Goal: Use online tool/utility: Utilize a website feature to perform a specific function

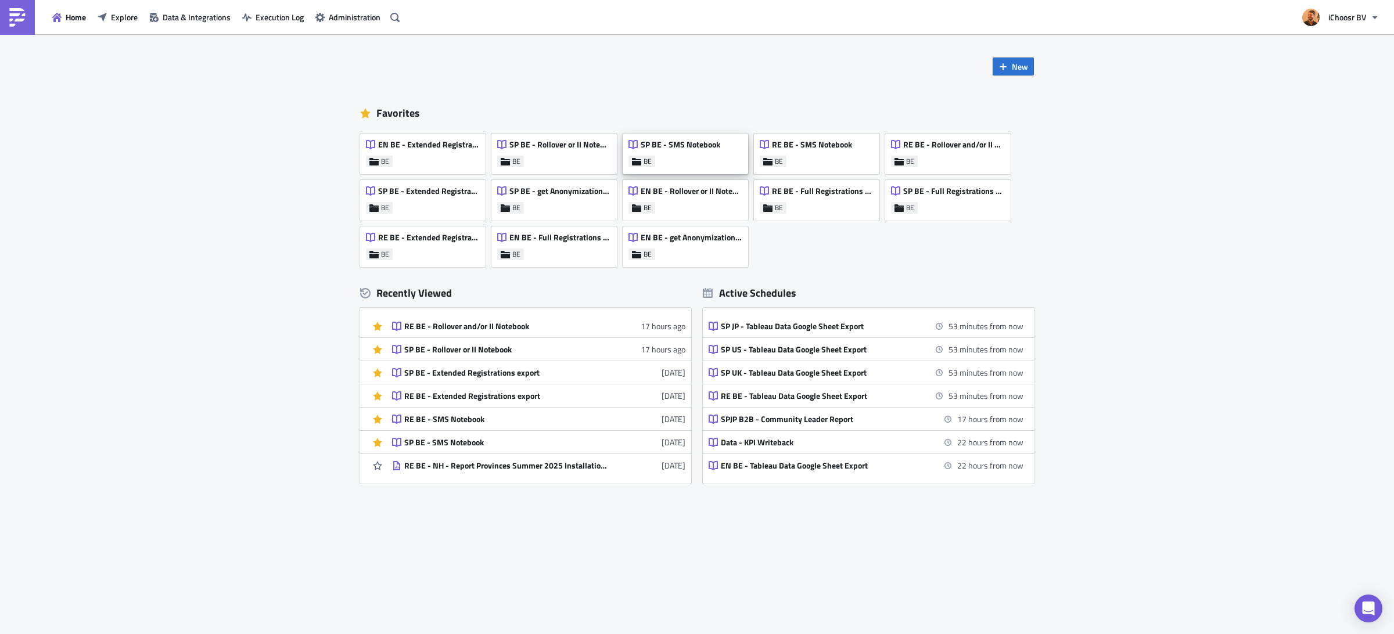
click at [710, 153] on div "SP BE - SMS Notebook" at bounding box center [674, 147] width 92 height 16
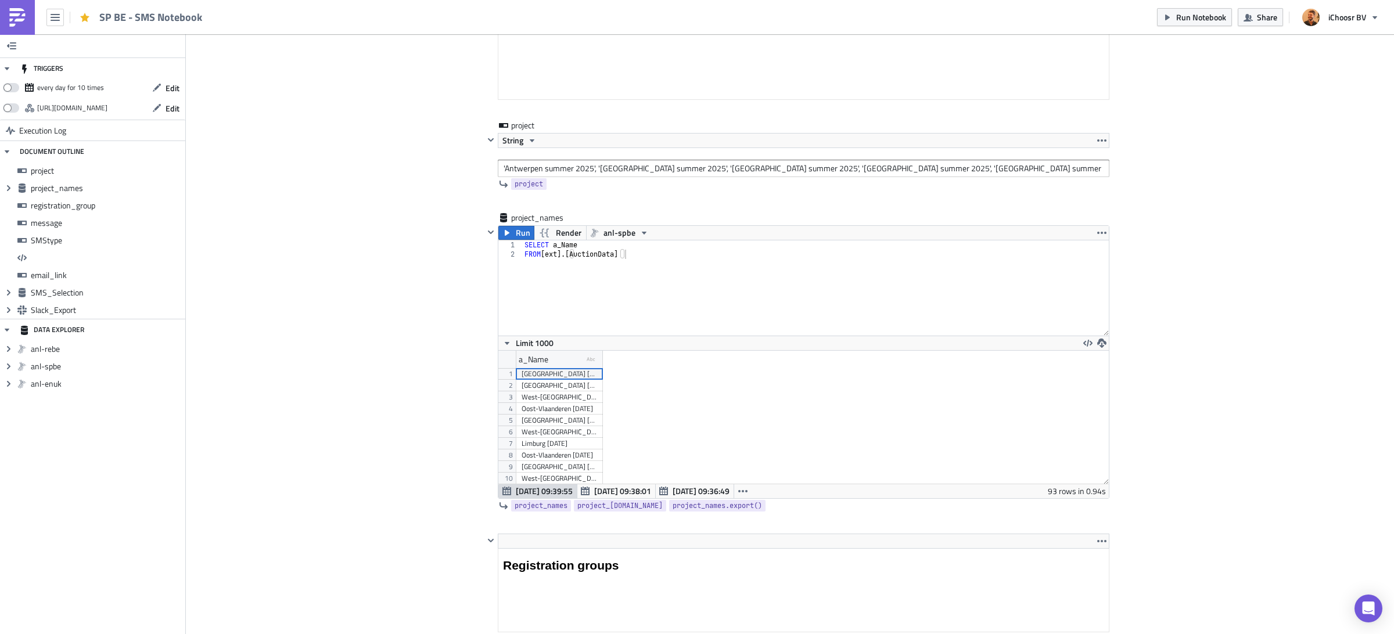
scroll to position [788, 0]
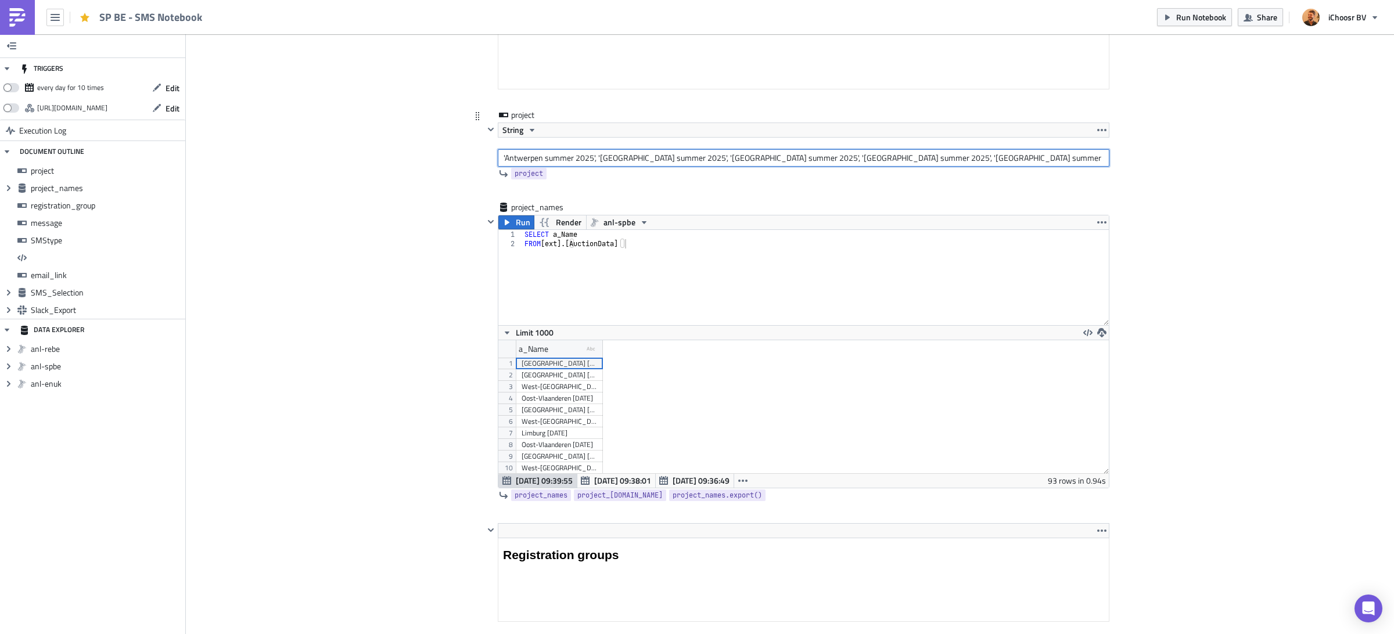
click at [564, 162] on input "'Antwerpen summer 2025', '[GEOGRAPHIC_DATA] summer 2025', '[GEOGRAPHIC_DATA] su…" at bounding box center [804, 157] width 612 height 17
click at [632, 162] on input "'[GEOGRAPHIC_DATA] fall 2025', '[GEOGRAPHIC_DATA] summer 2025', '[GEOGRAPHIC_DA…" at bounding box center [804, 157] width 612 height 17
click at [718, 163] on input "'[GEOGRAPHIC_DATA] fall 2025', '[GEOGRAPHIC_DATA] fall 2025', '[GEOGRAPHIC_DATA…" at bounding box center [804, 157] width 612 height 17
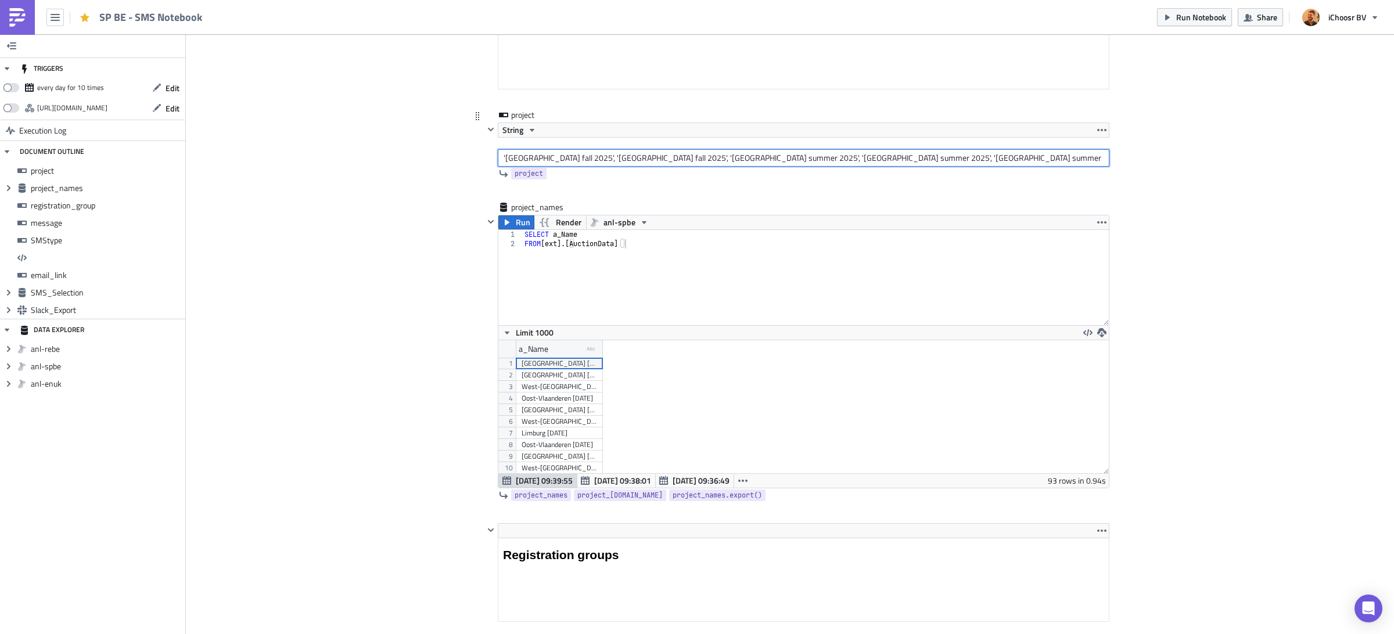
click at [718, 163] on input "'[GEOGRAPHIC_DATA] fall 2025', '[GEOGRAPHIC_DATA] fall 2025', '[GEOGRAPHIC_DATA…" at bounding box center [804, 157] width 612 height 17
click at [818, 162] on input "'[GEOGRAPHIC_DATA] fall 2025', '[GEOGRAPHIC_DATA] fall 2025', '[GEOGRAPHIC_DATA…" at bounding box center [804, 157] width 612 height 17
click at [908, 160] on input "'[GEOGRAPHIC_DATA] fall 2025', '[GEOGRAPHIC_DATA] fall 2025', '[GEOGRAPHIC_DATA…" at bounding box center [804, 157] width 612 height 17
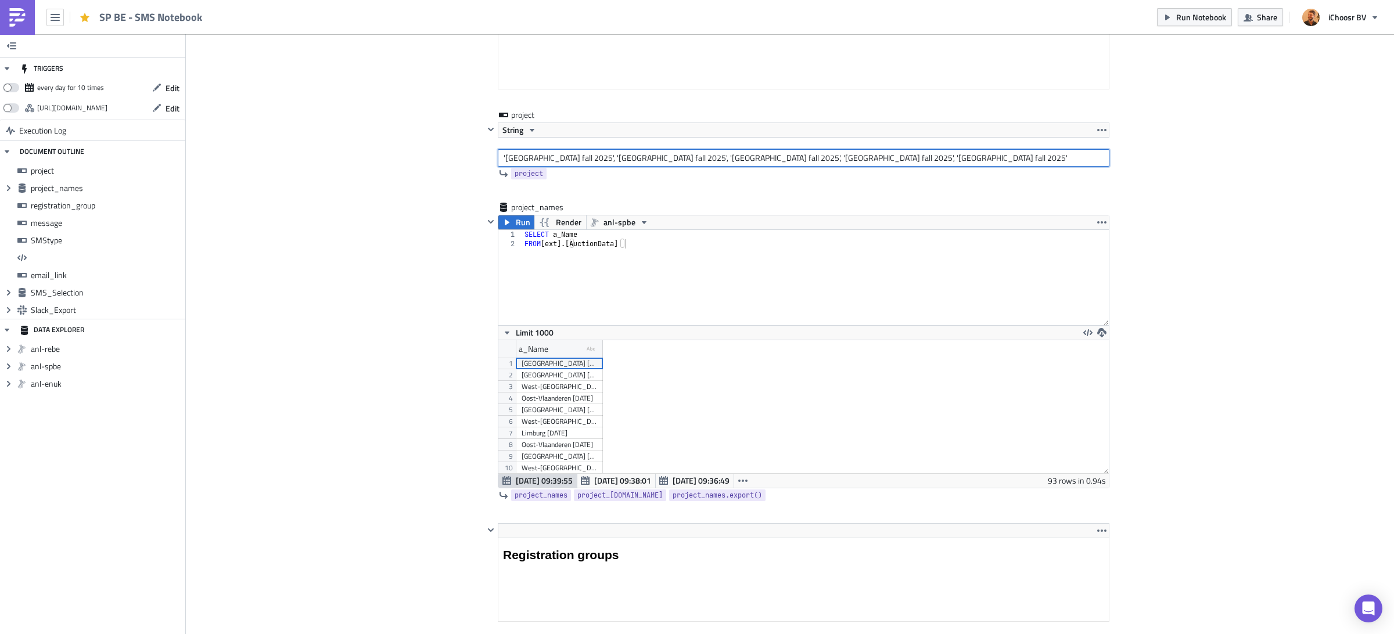
type input "'[GEOGRAPHIC_DATA] fall 2025', '[GEOGRAPHIC_DATA] fall 2025', '[GEOGRAPHIC_DATA…"
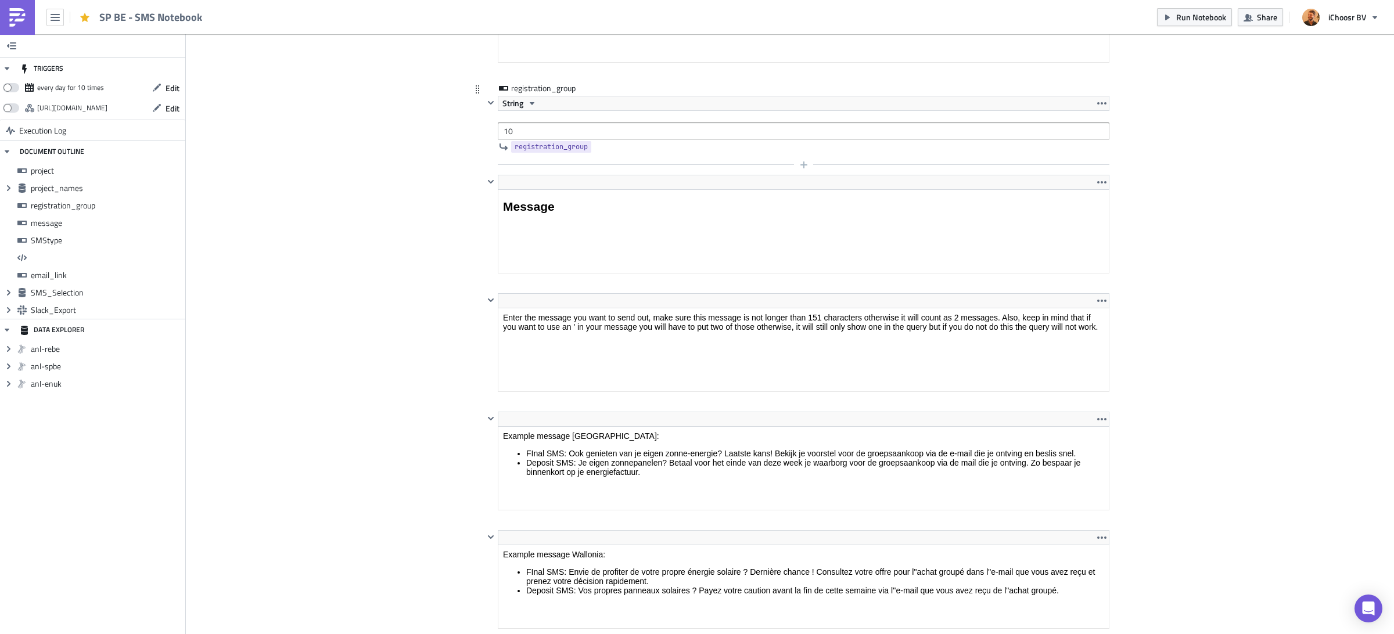
scroll to position [1469, 0]
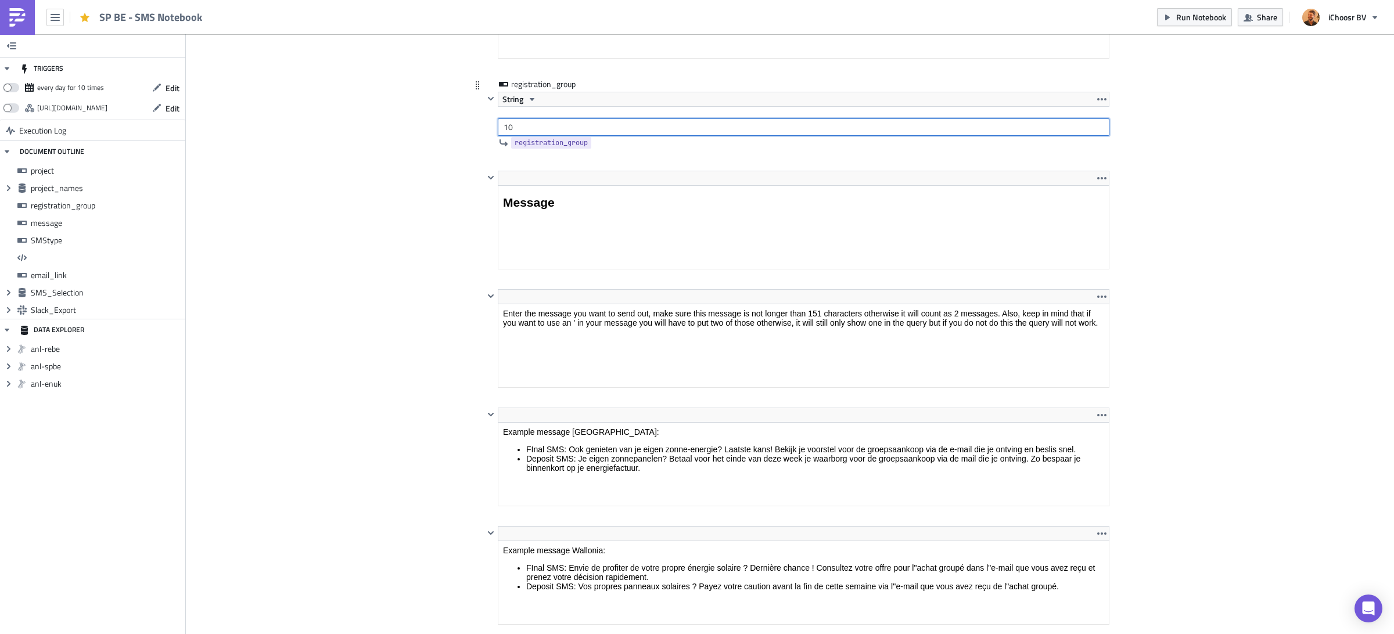
click at [565, 127] on input "10" at bounding box center [804, 126] width 612 height 17
type input "1"
click at [448, 197] on div "Cover Image BE Execution Log SP BE - SMS Notebook <p>Adjust the parameters for …" at bounding box center [790, 419] width 1208 height 3709
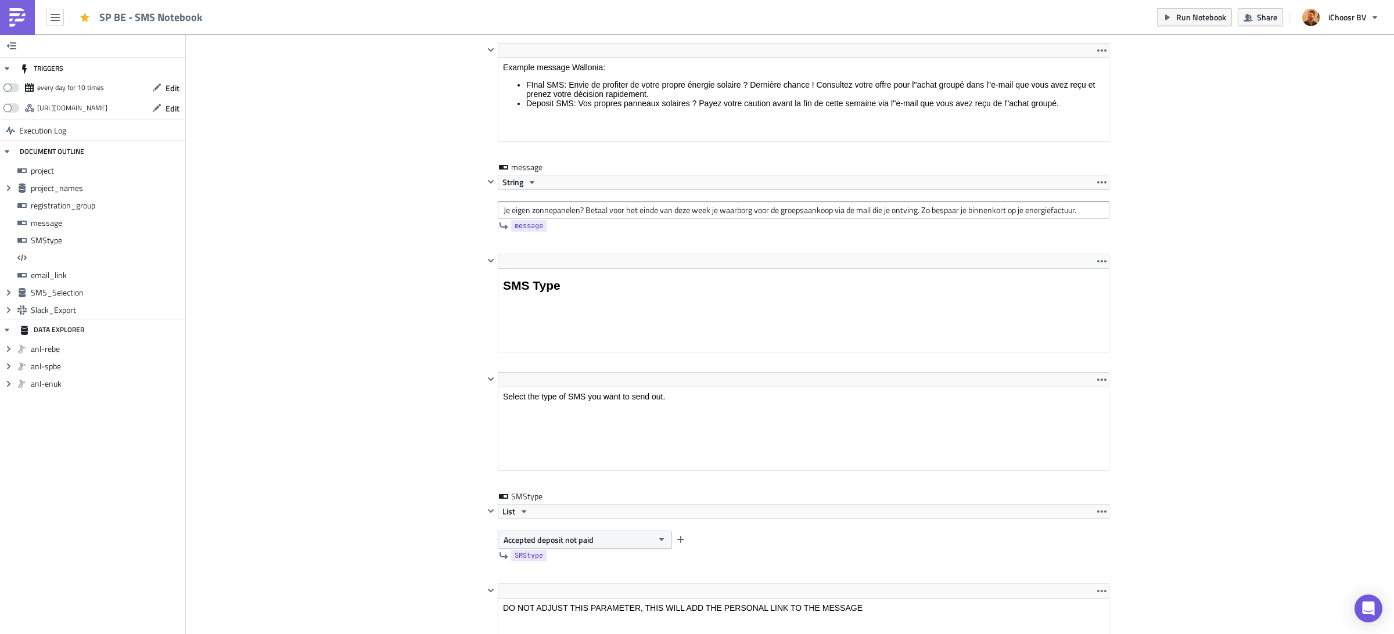
scroll to position [1961, 0]
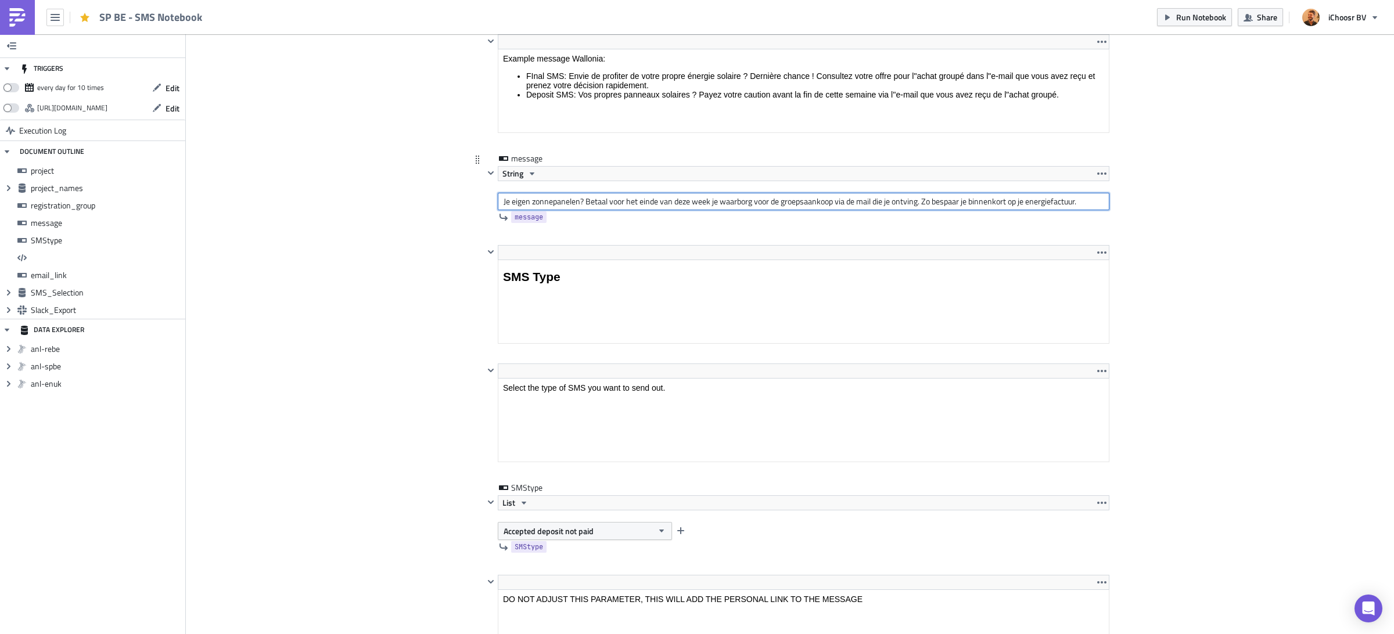
click at [624, 207] on input "Je eigen zonnepanelen? Betaal voor het einde van deze week je waarborg voor de …" at bounding box center [804, 201] width 612 height 17
paste input "Ook genieten van je eigen zonne-energie? Laatste kans! Bekijk je voorstel voor …"
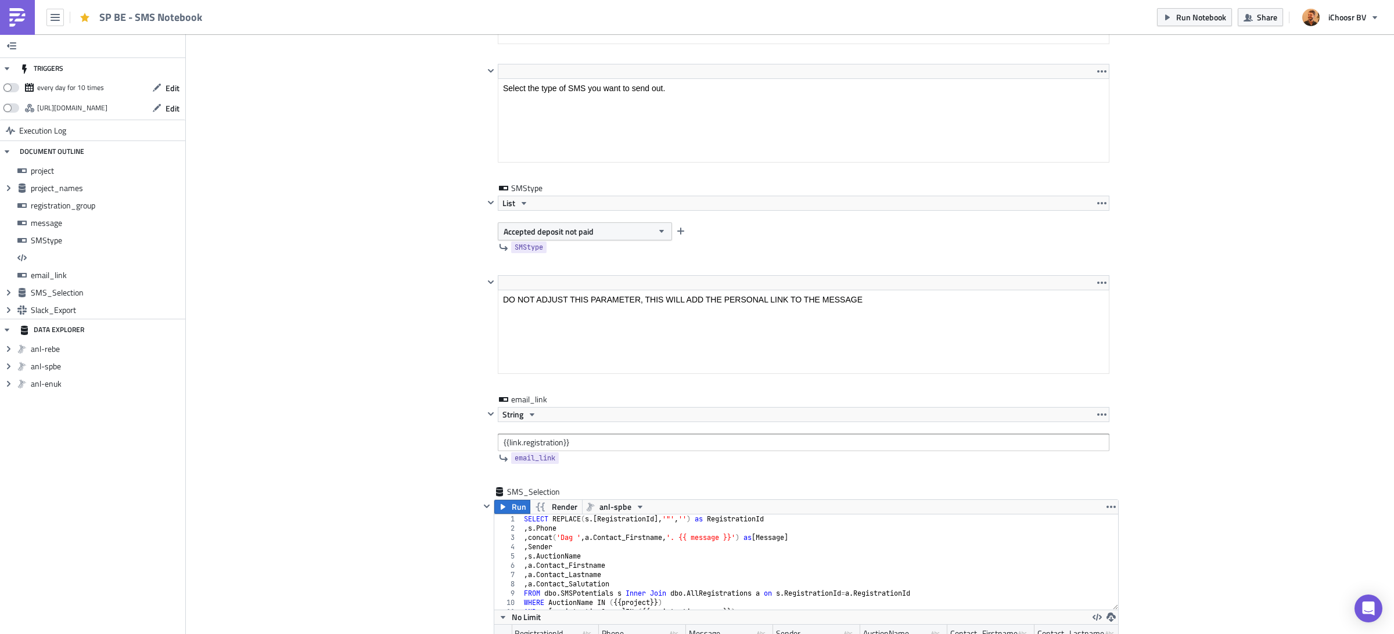
scroll to position [2270, 0]
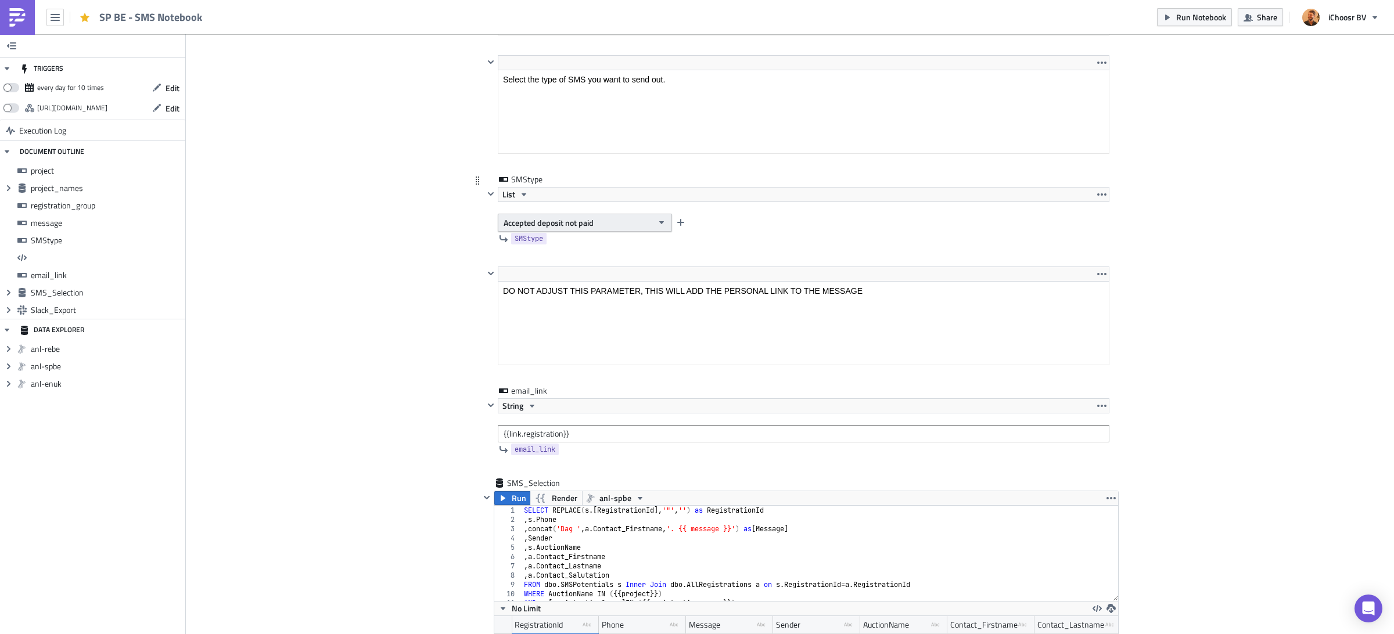
type input "Ook genieten van je eigen zonne-energie? Laatste kans! Bekijk je voorstel voor …"
click at [583, 232] on button "Accepted deposit not paid" at bounding box center [585, 223] width 174 height 18
click at [570, 248] on div "Final" at bounding box center [555, 248] width 100 height 12
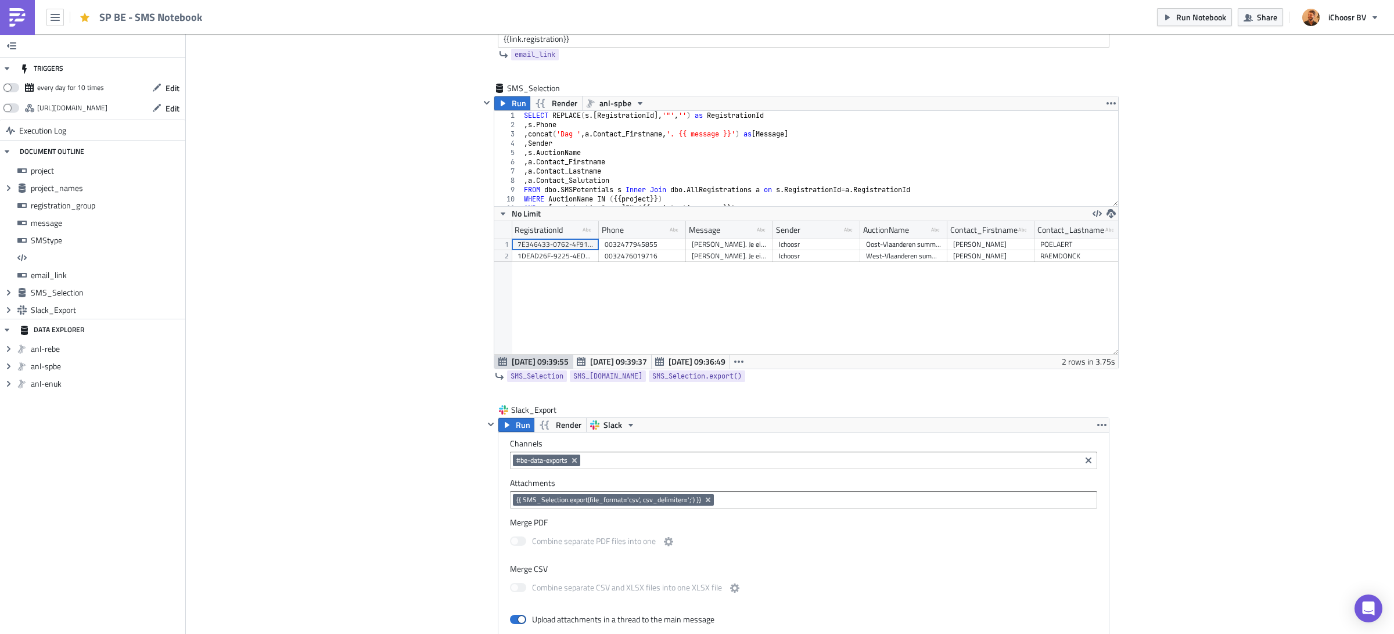
scroll to position [2682, 0]
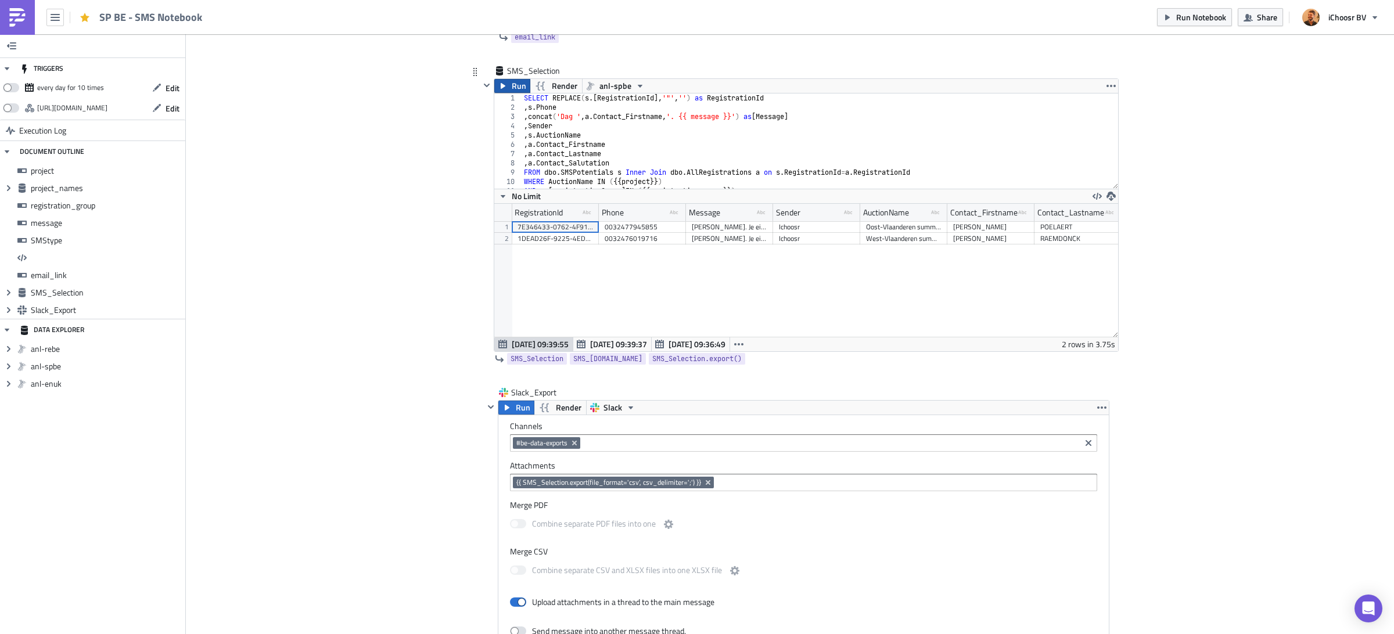
click at [509, 93] on button "Run" at bounding box center [512, 86] width 36 height 14
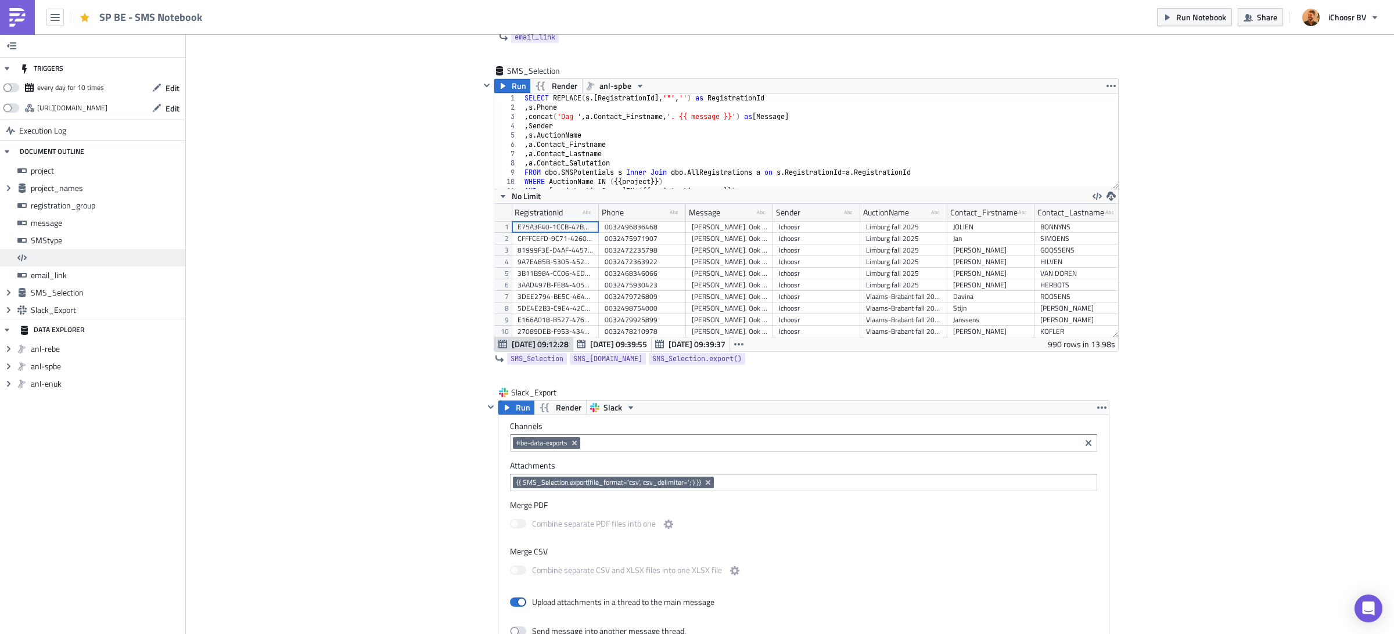
scroll to position [132, 623]
click at [1177, 17] on span "Run Notebook" at bounding box center [1201, 17] width 50 height 12
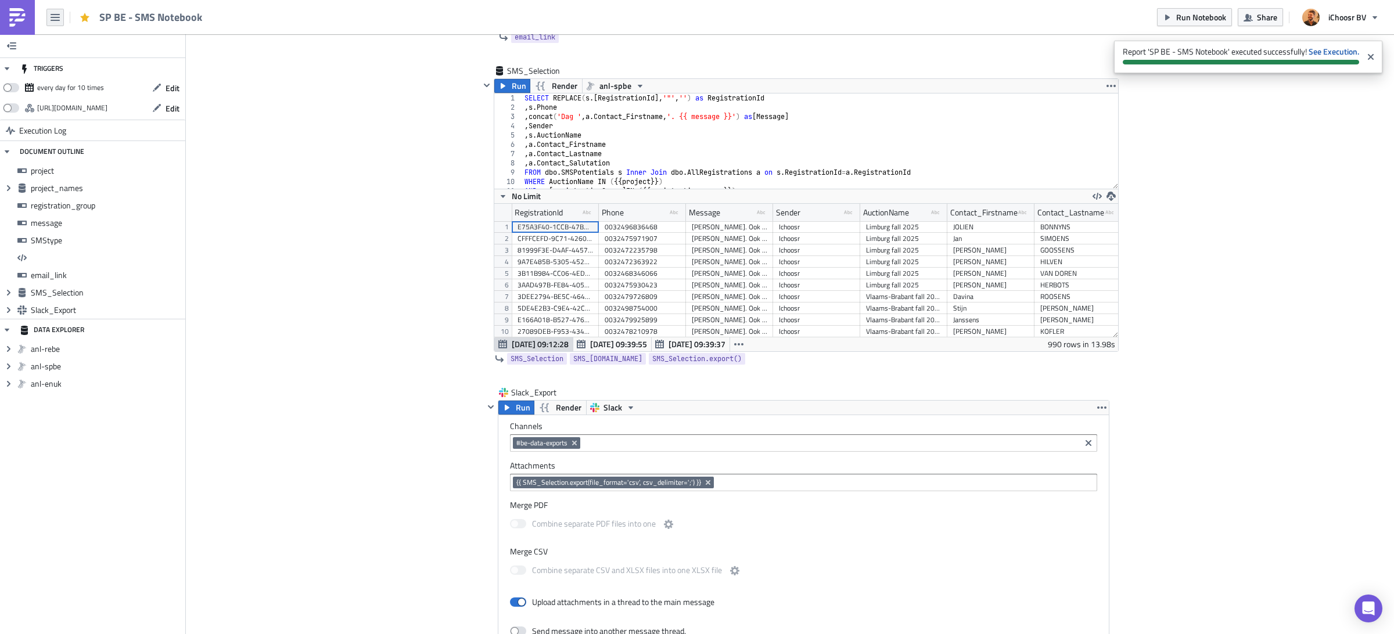
click at [57, 19] on icon "button" at bounding box center [55, 17] width 9 height 9
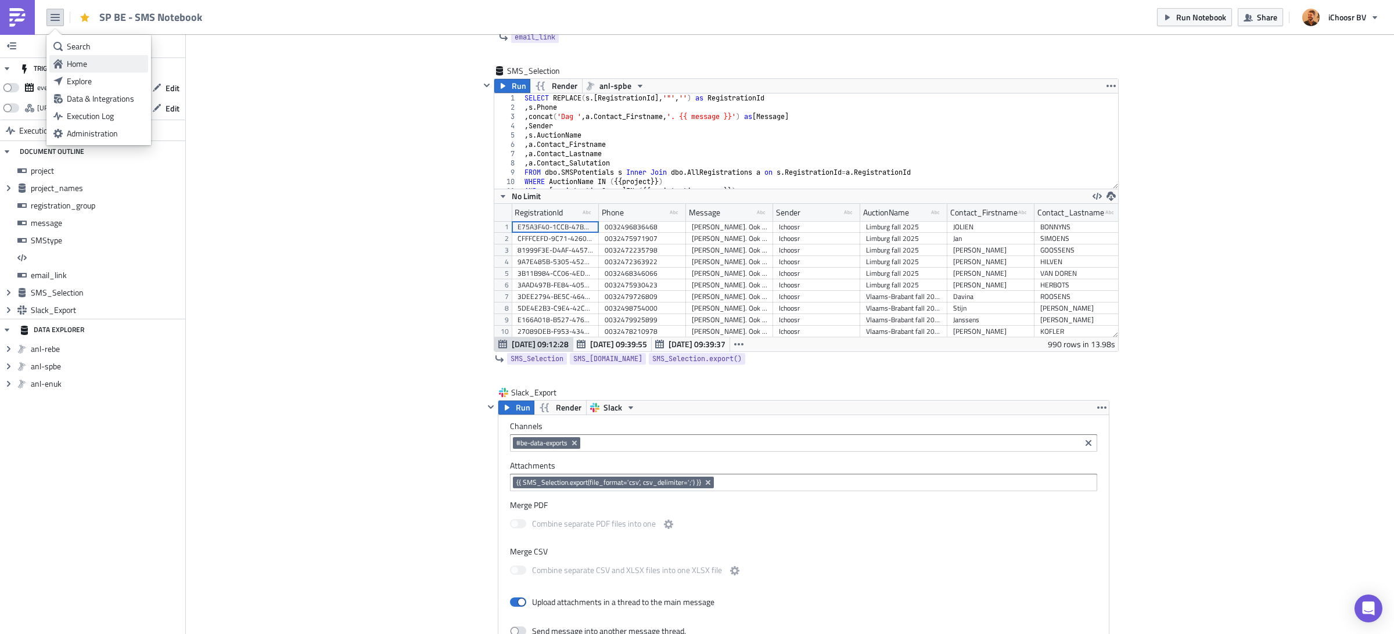
click at [87, 58] on div "Home" at bounding box center [105, 64] width 77 height 12
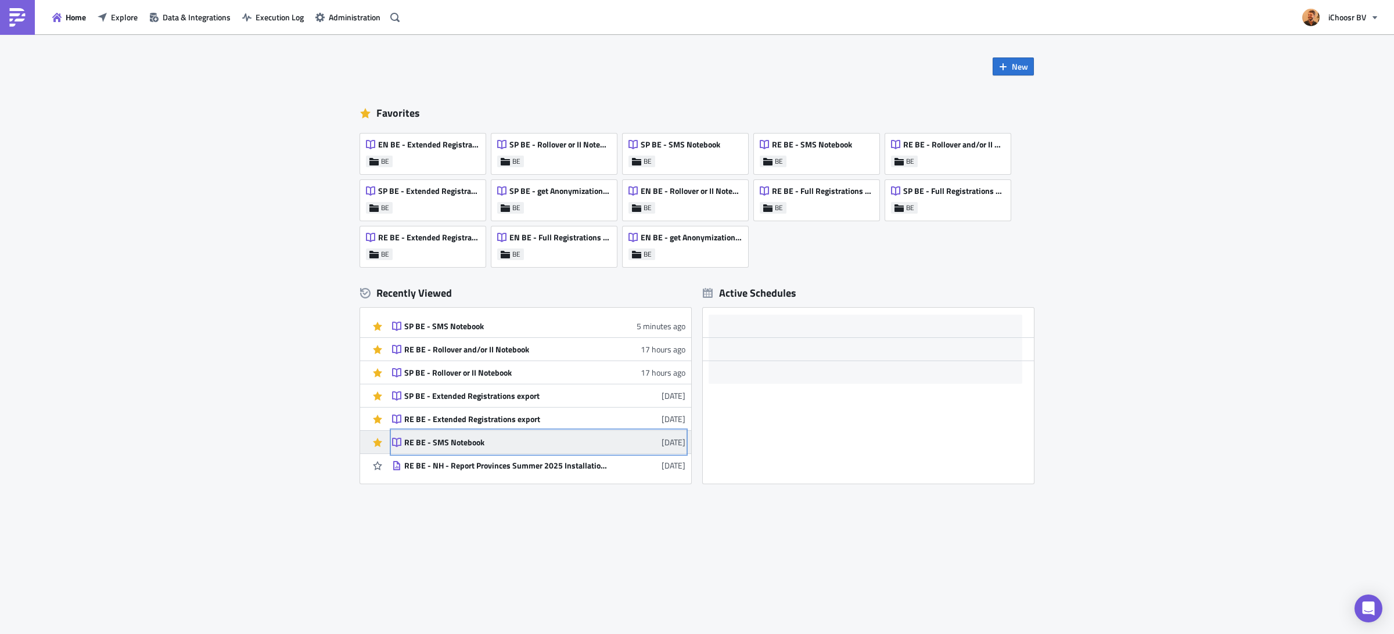
click at [463, 433] on link "RE BE - SMS Notebook [DATE]" at bounding box center [538, 442] width 293 height 23
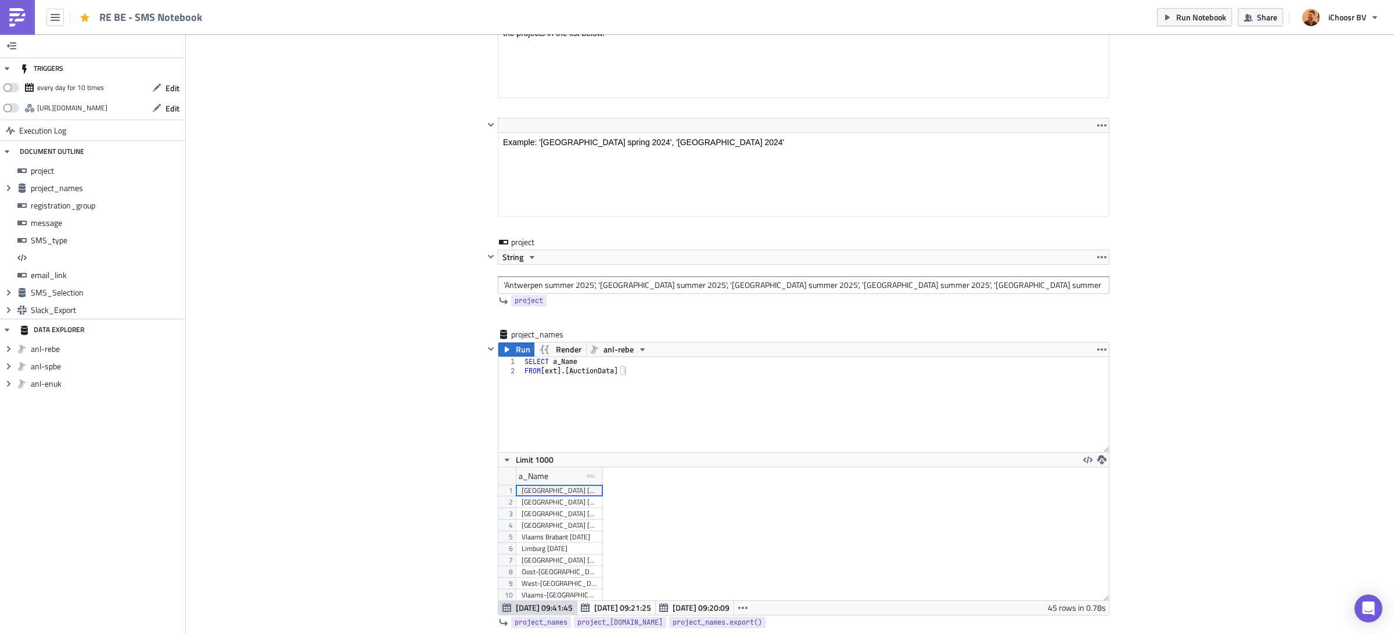
scroll to position [783, 0]
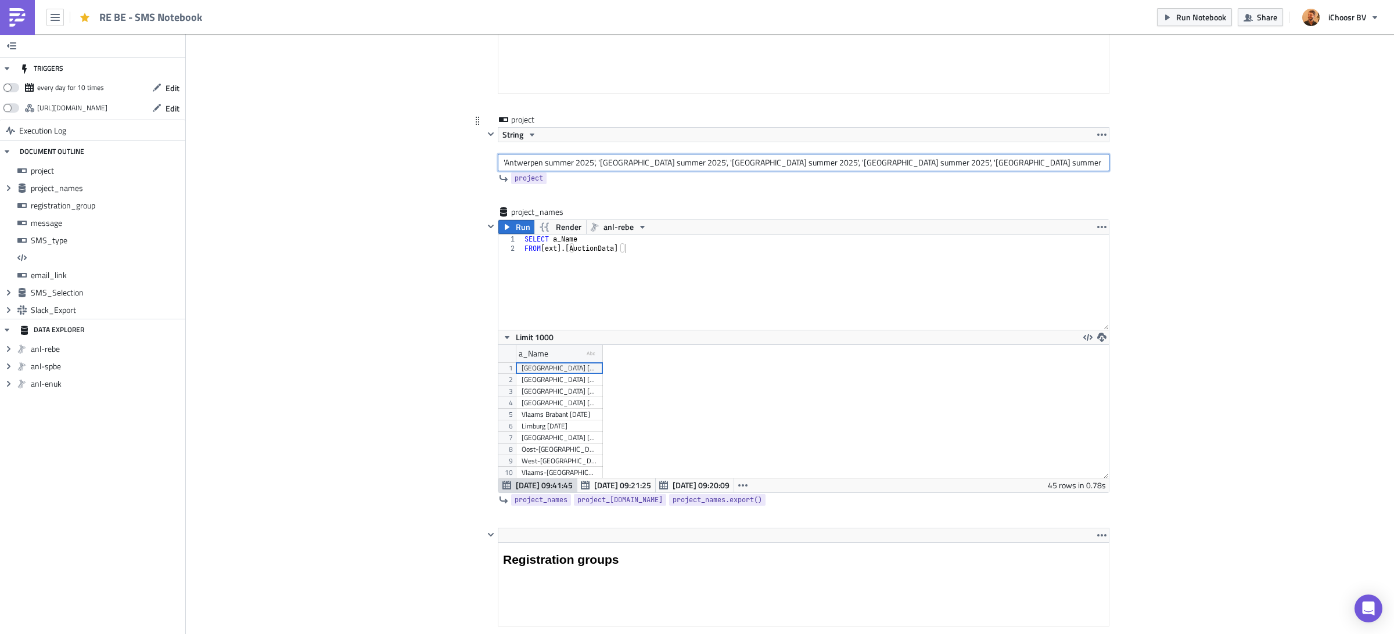
click at [564, 167] on input "'Antwerpen summer 2025', '[GEOGRAPHIC_DATA] summer 2025', '[GEOGRAPHIC_DATA] su…" at bounding box center [804, 162] width 612 height 17
click at [634, 166] on input "'[GEOGRAPHIC_DATA] fall 2025', '[GEOGRAPHIC_DATA] summer 2025', '[GEOGRAPHIC_DA…" at bounding box center [804, 162] width 612 height 17
click at [725, 166] on input "'[GEOGRAPHIC_DATA] fall 2025', '[GEOGRAPHIC_DATA] fall 2025', '[GEOGRAPHIC_DATA…" at bounding box center [804, 162] width 612 height 17
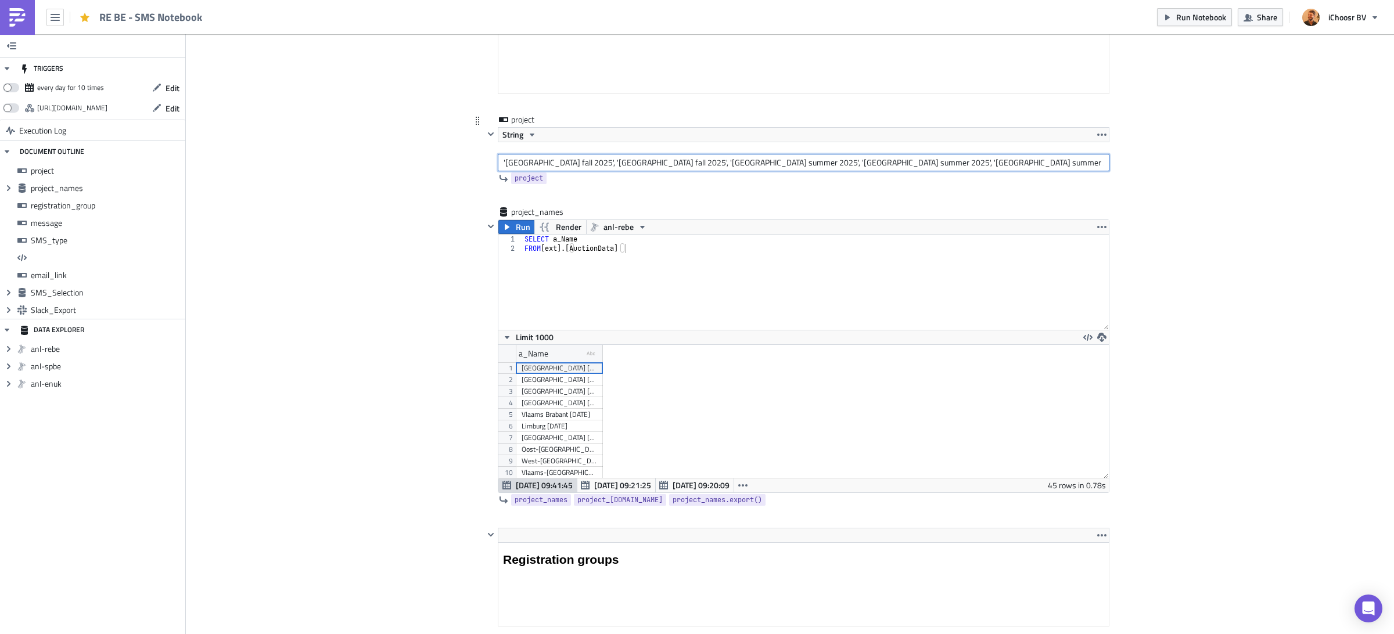
click at [725, 166] on input "'[GEOGRAPHIC_DATA] fall 2025', '[GEOGRAPHIC_DATA] fall 2025', '[GEOGRAPHIC_DATA…" at bounding box center [804, 162] width 612 height 17
click at [804, 167] on input "'[GEOGRAPHIC_DATA] fall 2025', '[GEOGRAPHIC_DATA] fall 2025', '[GEOGRAPHIC_DATA…" at bounding box center [804, 162] width 612 height 17
click at [908, 164] on input "'[GEOGRAPHIC_DATA] fall 2025', '[GEOGRAPHIC_DATA] fall 2025', '[GEOGRAPHIC_DATA…" at bounding box center [804, 162] width 612 height 17
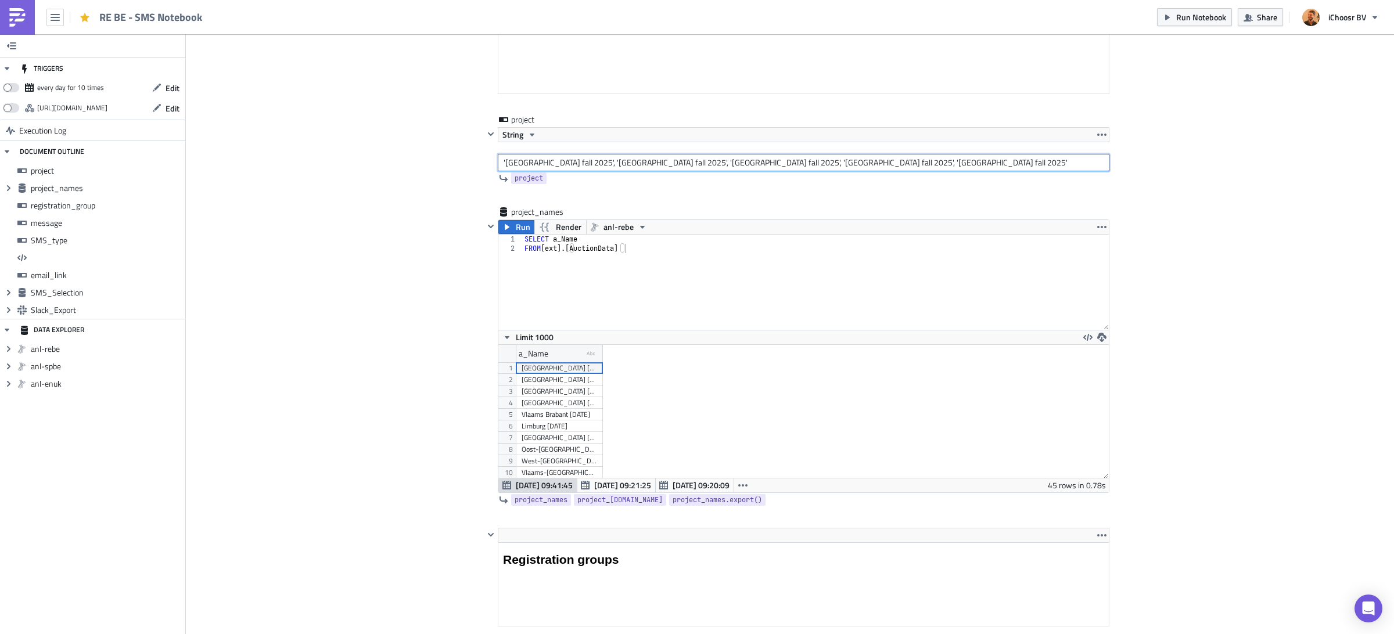
type input "'[GEOGRAPHIC_DATA] fall 2025', '[GEOGRAPHIC_DATA] fall 2025', '[GEOGRAPHIC_DATA…"
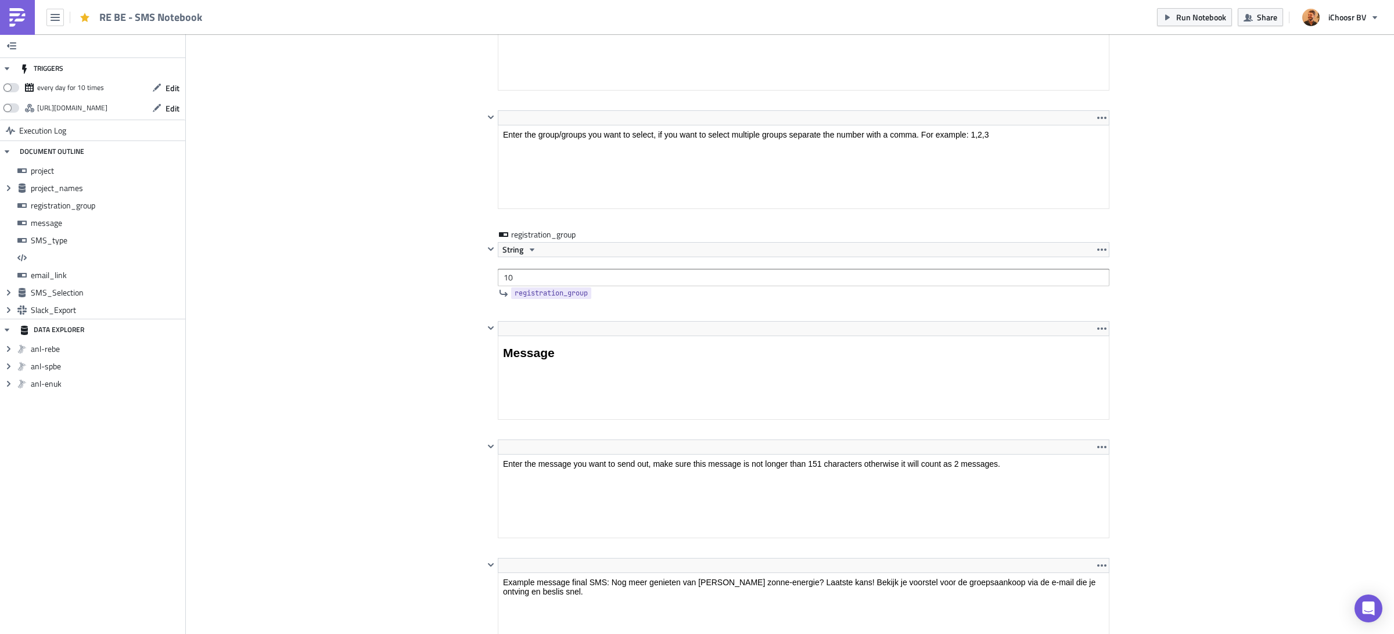
scroll to position [1330, 0]
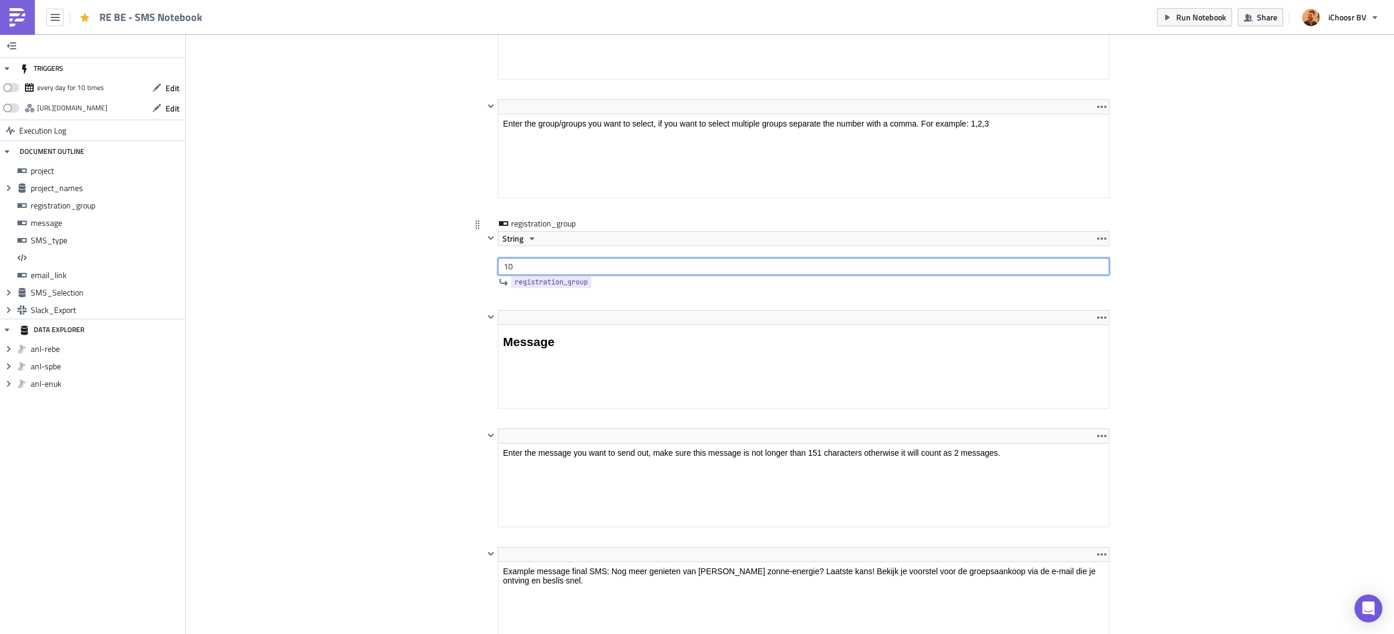
click at [564, 272] on input "10" at bounding box center [804, 266] width 612 height 17
type input "1"
click at [318, 296] on div "Cover Image BE Execution Log RE BE - SMS Notebook <p>Adjust the parameters for …" at bounding box center [790, 558] width 1208 height 3709
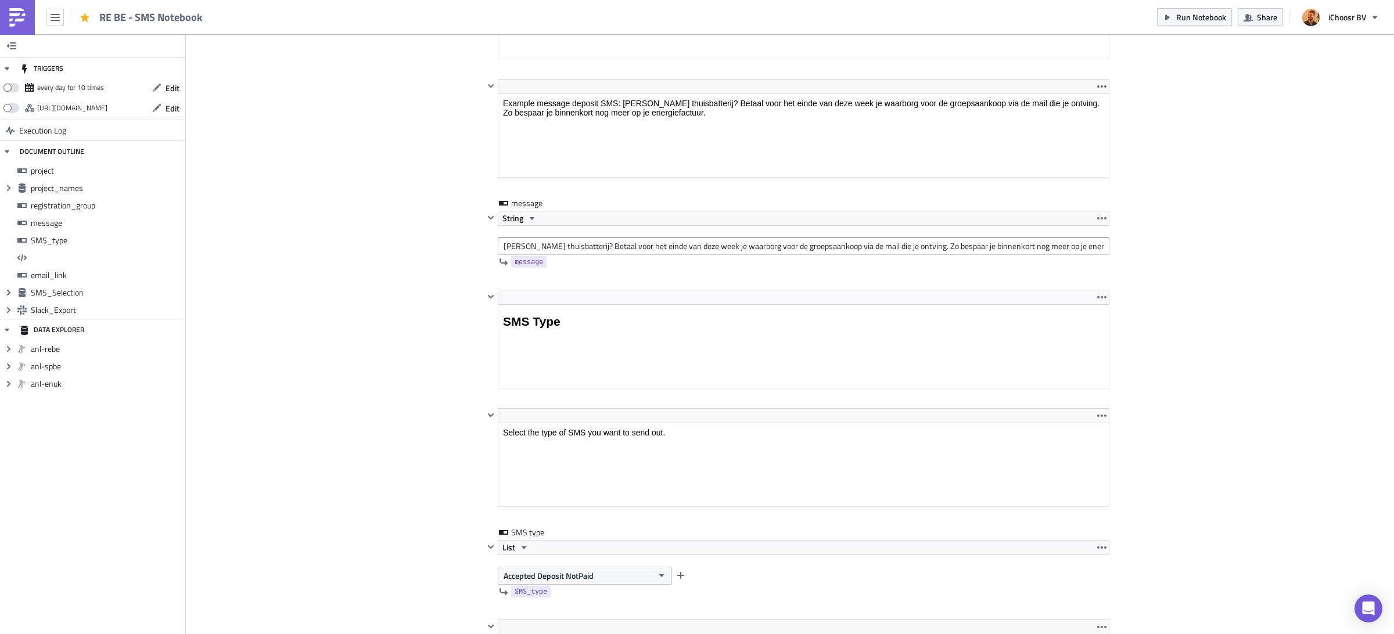
scroll to position [1937, 0]
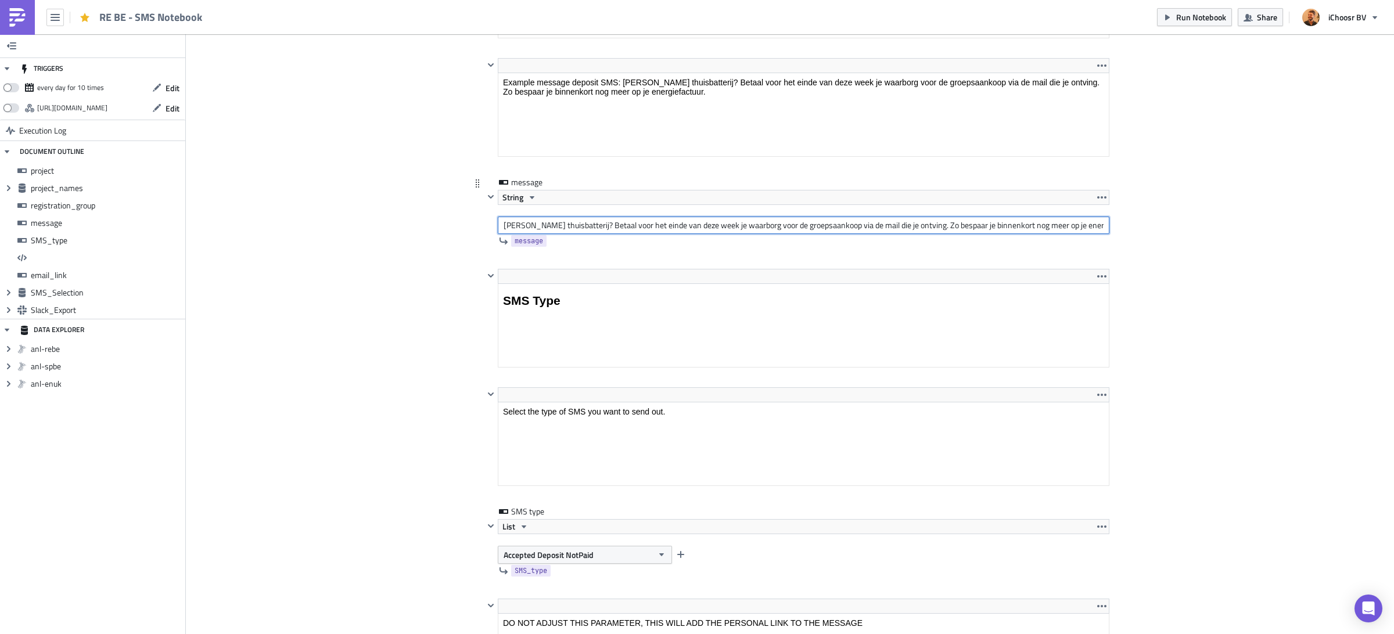
click at [597, 228] on input "[PERSON_NAME] thuisbatterij? Betaal voor het einde van deze week je waarborg vo…" at bounding box center [804, 225] width 612 height 17
paste input "Nog meer genieten van [PERSON_NAME] zonne-energie? Laatste kans! Bekijk je voor…"
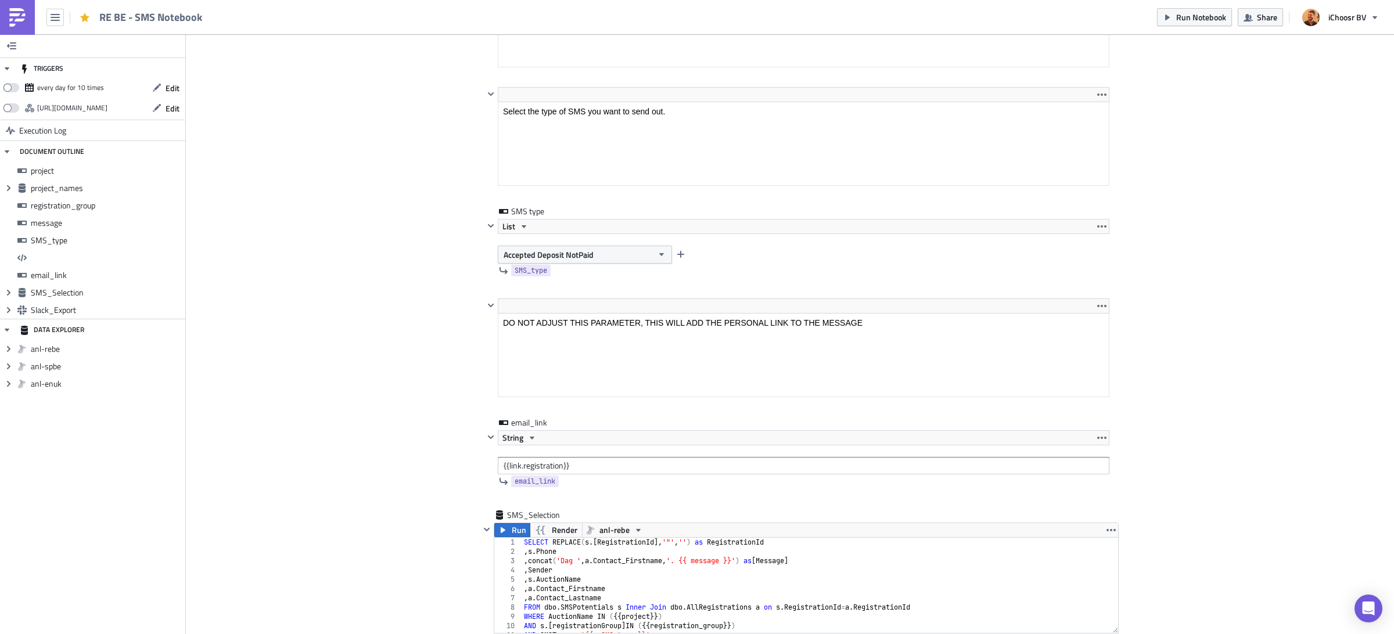
scroll to position [2239, 0]
type input "Nog meer genieten van [PERSON_NAME] zonne-energie? Laatste kans! Bekijk je voor…"
click at [537, 257] on span "Accepted Deposit NotPaid" at bounding box center [549, 253] width 90 height 12
click at [539, 276] on div "Final" at bounding box center [555, 279] width 100 height 12
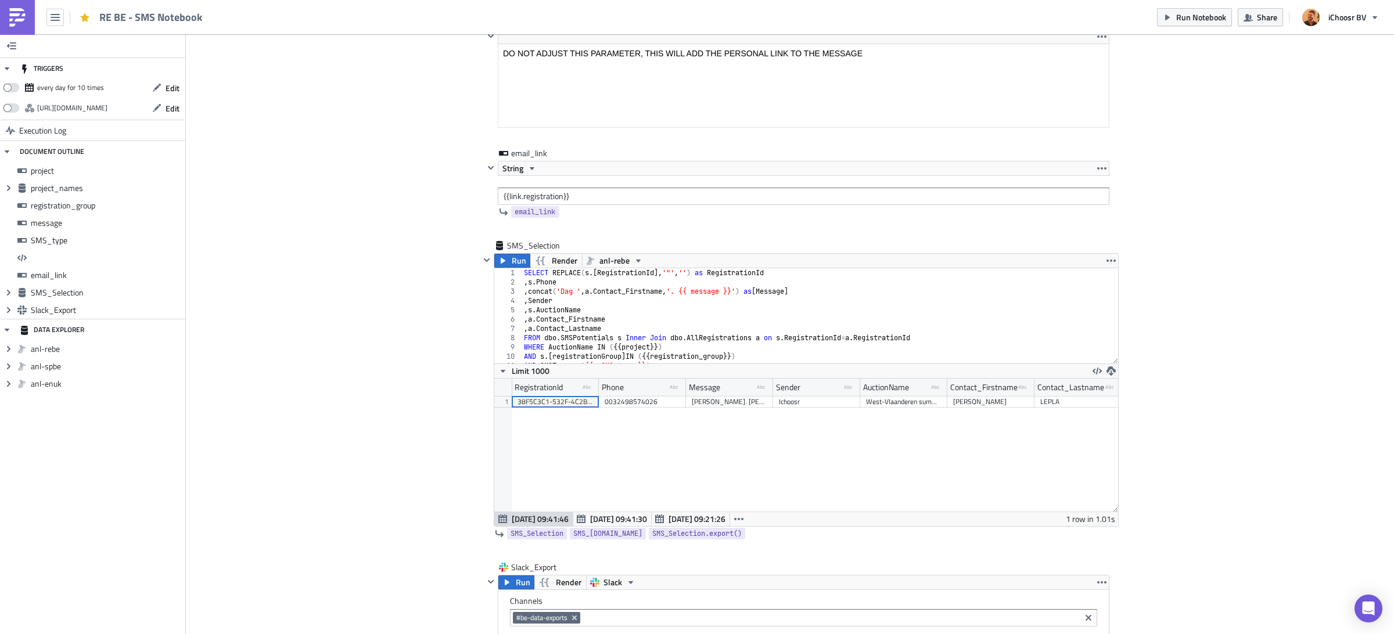
scroll to position [2512, 0]
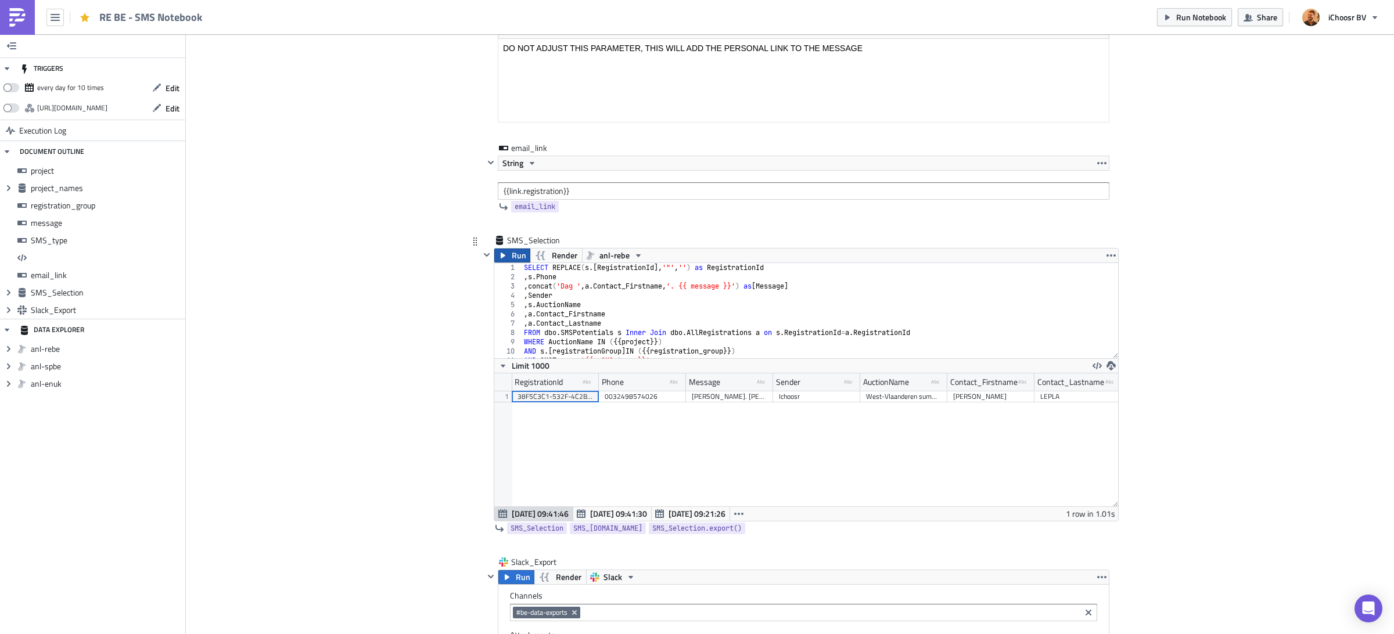
click at [512, 261] on span "Run" at bounding box center [519, 256] width 15 height 14
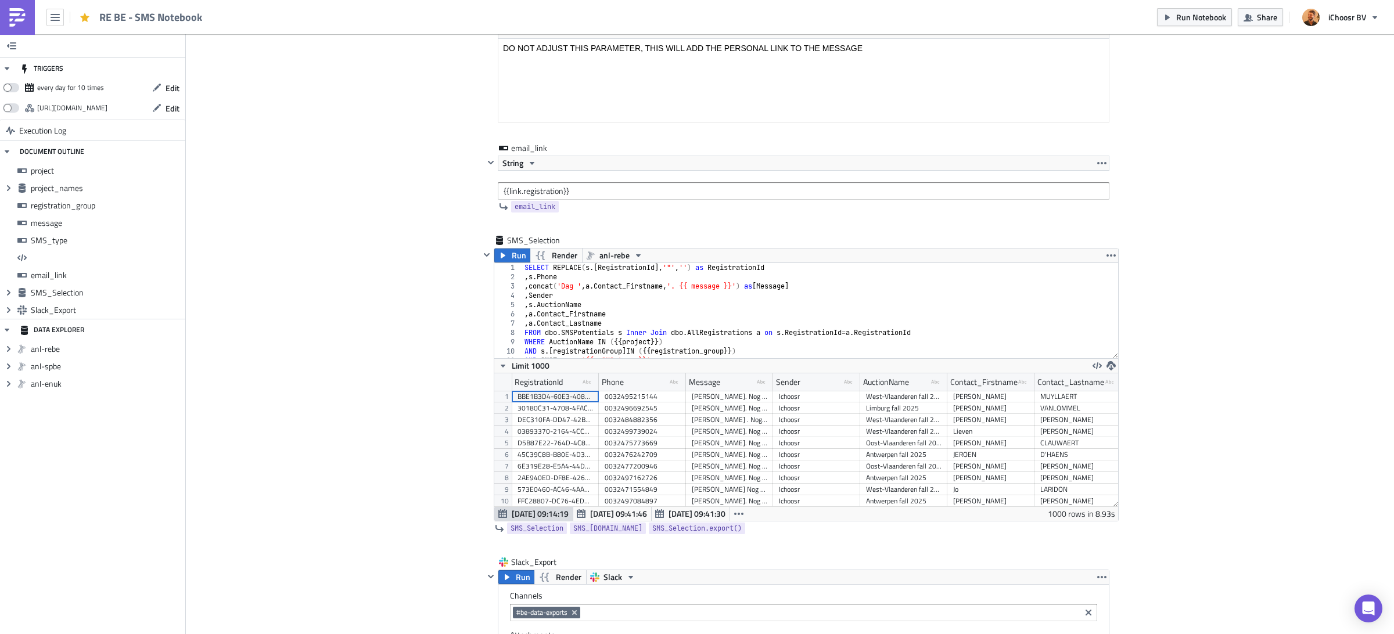
scroll to position [132, 623]
click at [1203, 21] on span "Run Notebook" at bounding box center [1201, 17] width 50 height 12
